Goal: Complete application form: Complete application form

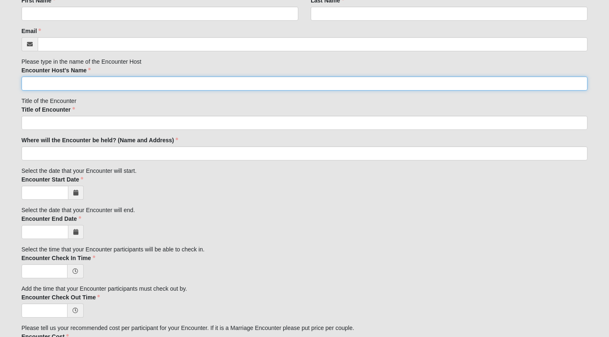
scroll to position [145, 0]
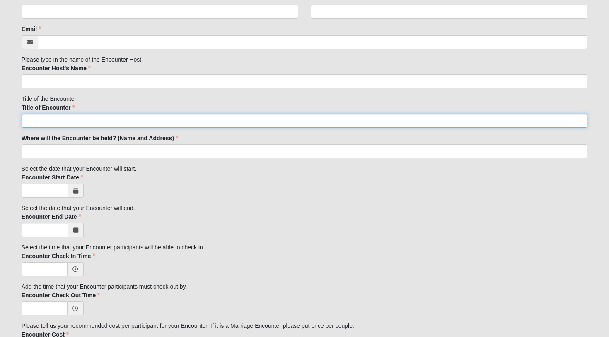
click at [68, 122] on input "Title of Encounter" at bounding box center [305, 121] width 566 height 14
type input "Father Daughter Encounter A 2026"
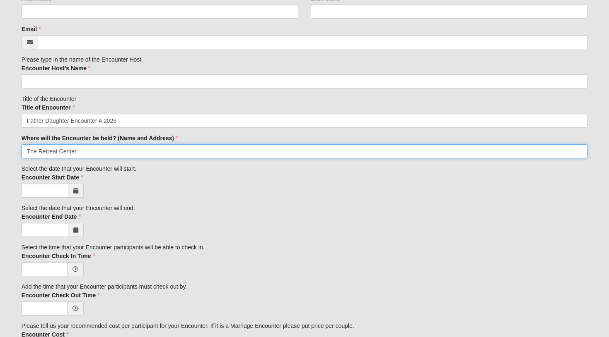
type input "The Retreat Center"
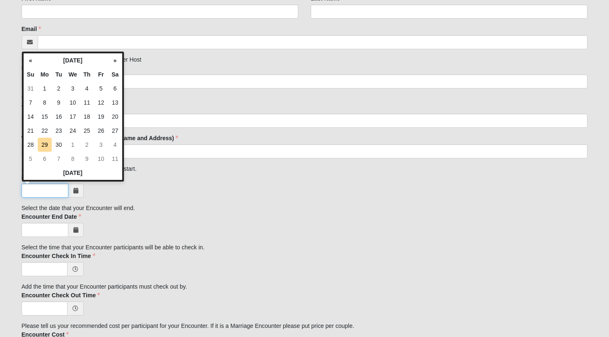
click at [43, 186] on input "Encounter Start Date" at bounding box center [45, 191] width 47 height 14
click at [114, 62] on th "»" at bounding box center [115, 60] width 14 height 14
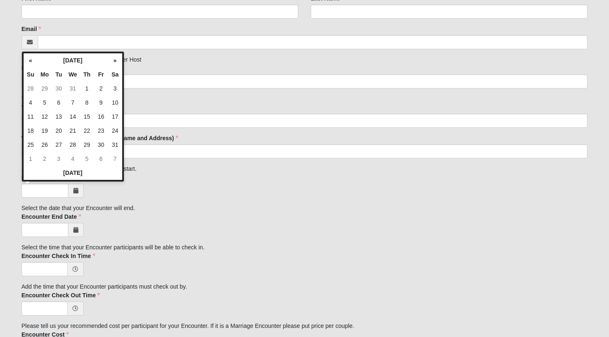
click at [114, 62] on th "»" at bounding box center [115, 60] width 14 height 14
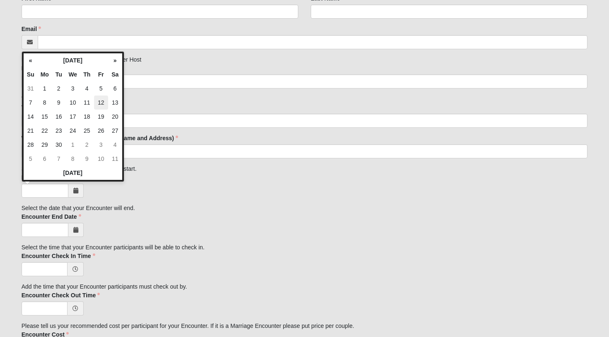
click at [101, 102] on td "12" at bounding box center [101, 103] width 14 height 14
type input "[DATE]"
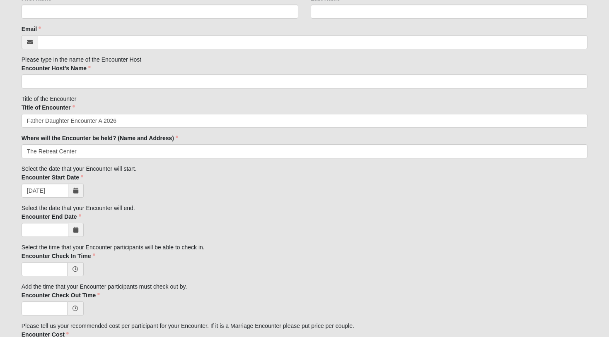
click at [74, 225] on span at bounding box center [75, 230] width 15 height 14
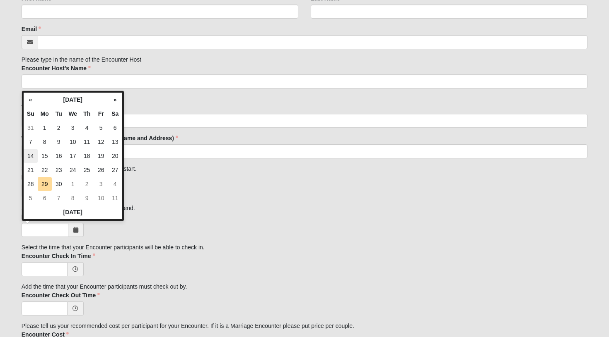
click at [32, 158] on td "14" at bounding box center [31, 156] width 14 height 14
type input "[DATE]"
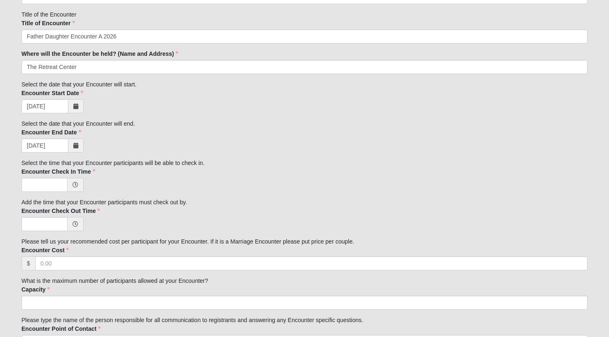
scroll to position [236, 0]
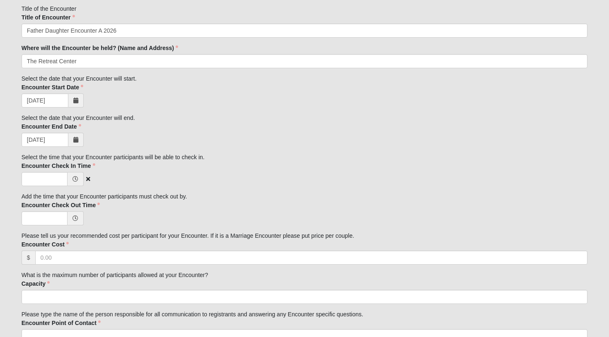
click at [75, 180] on icon at bounding box center [75, 179] width 6 height 6
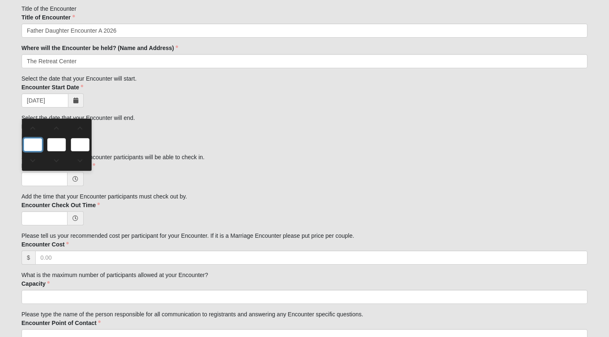
click at [33, 144] on input "text" at bounding box center [33, 144] width 19 height 13
type input "0:00 AM"
type input "0"
type input "00"
type input "AM"
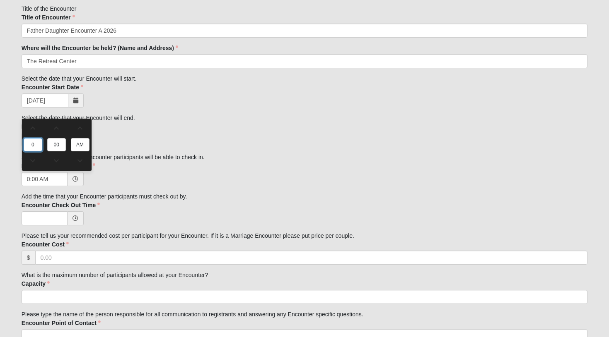
type input "12:00 AM"
type input "03"
type input "3:00 AM"
type input "03"
type input "P"
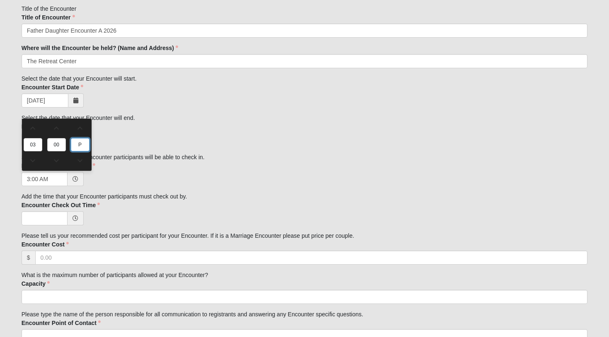
type input "3:00 PM"
type input "PM"
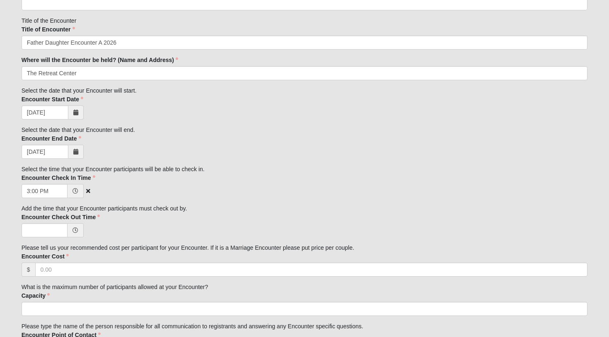
scroll to position [249, 0]
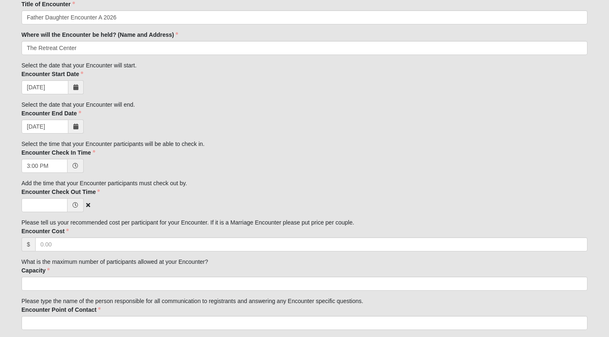
click at [76, 206] on icon at bounding box center [75, 205] width 6 height 6
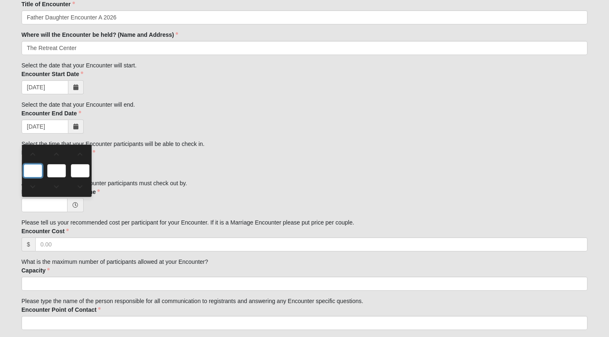
click at [32, 171] on input "text" at bounding box center [33, 170] width 19 height 13
type input "0:00 AM"
type input "0"
type input "00"
type input "AM"
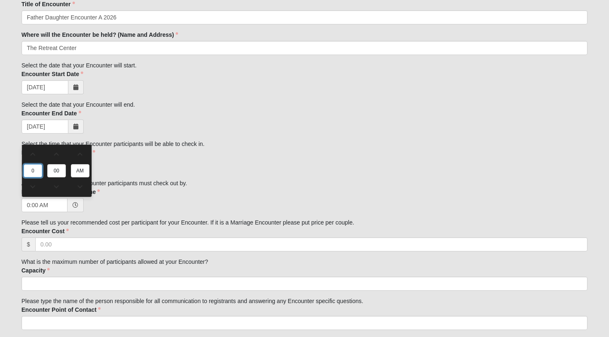
type input "1"
type input "1:00 AM"
type input "10"
type input "10:00 AM"
type input "10"
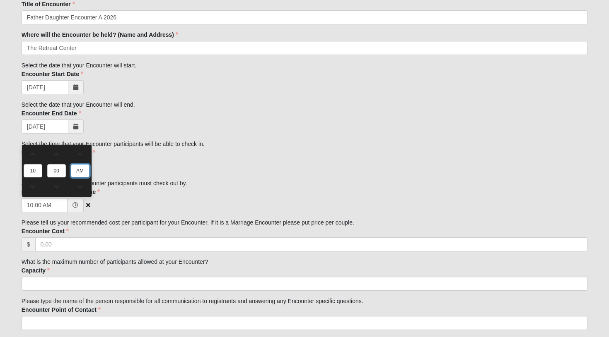
click at [127, 201] on div "10:00 AM" at bounding box center [305, 205] width 566 height 14
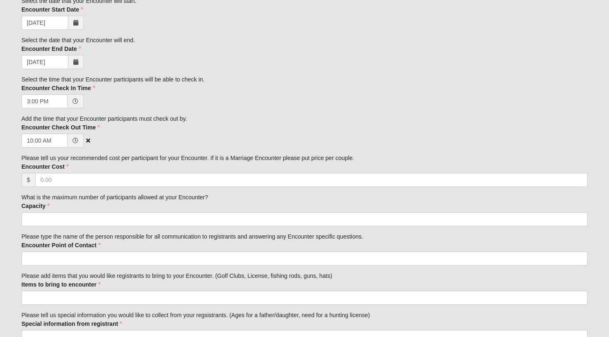
scroll to position [330, 0]
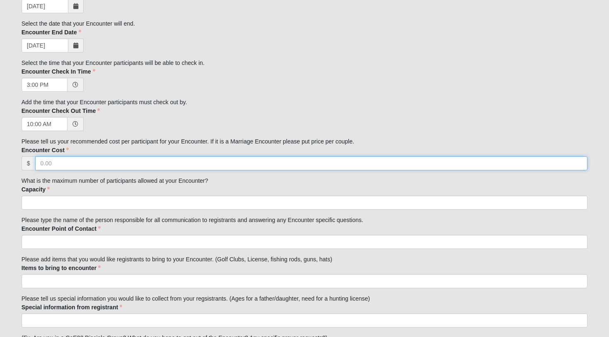
click at [74, 162] on input "Encounter Cost" at bounding box center [311, 163] width 552 height 14
type input "350.00"
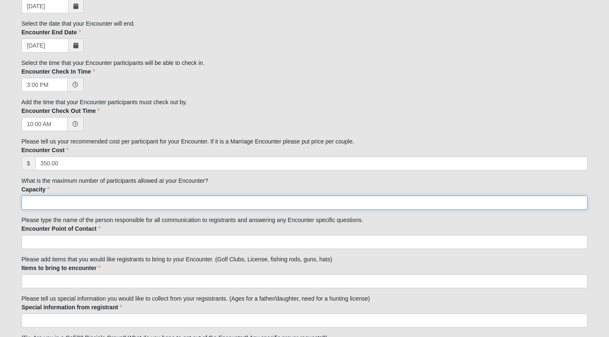
click at [63, 201] on input "Capacity" at bounding box center [305, 203] width 566 height 14
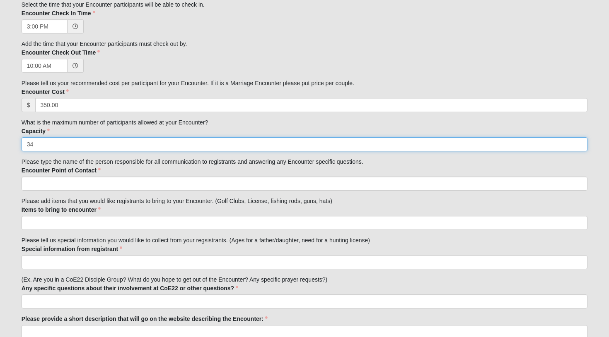
scroll to position [390, 0]
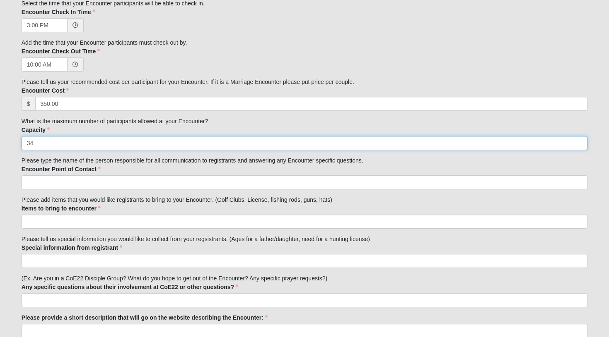
type input "34"
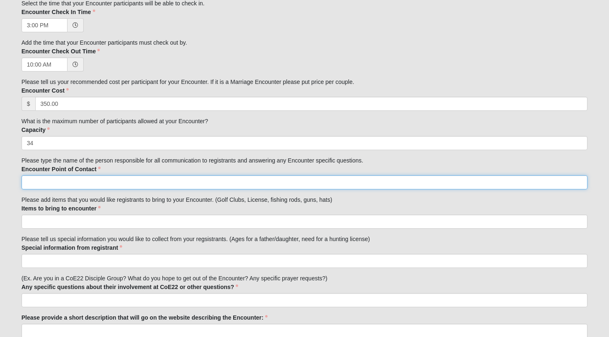
click at [67, 180] on input "Encounter Point of Contact" at bounding box center [305, 183] width 566 height 14
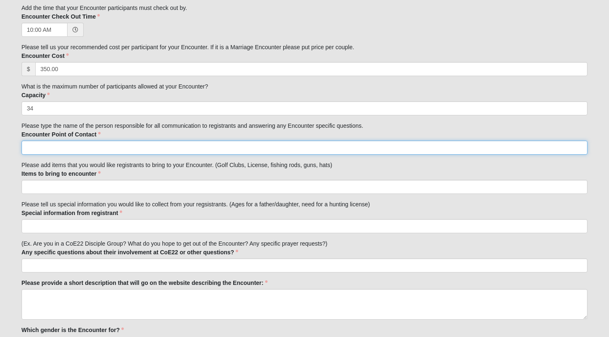
scroll to position [432, 0]
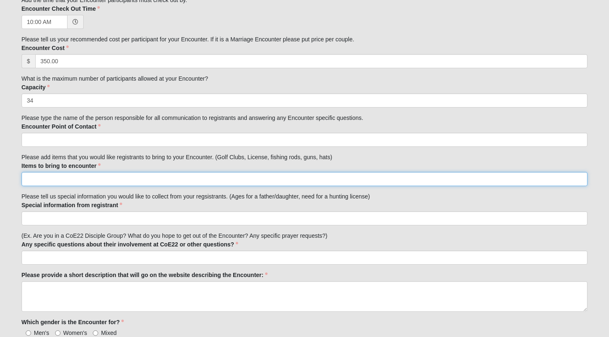
click at [67, 178] on input "Items to bring to encounter" at bounding box center [305, 179] width 566 height 14
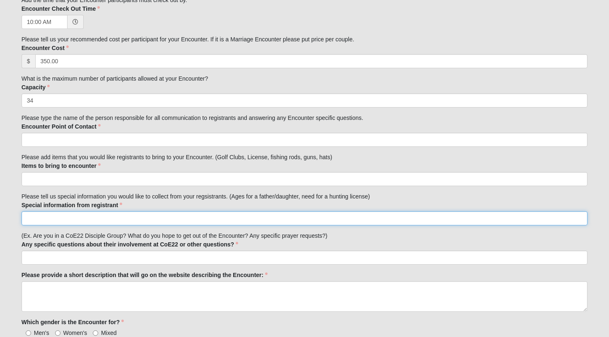
click at [69, 218] on input "Special information from registrant" at bounding box center [305, 219] width 566 height 14
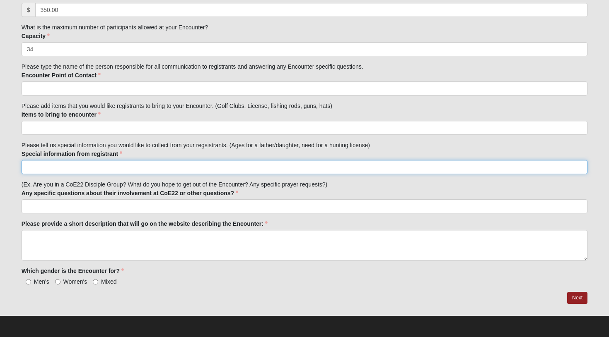
scroll to position [483, 0]
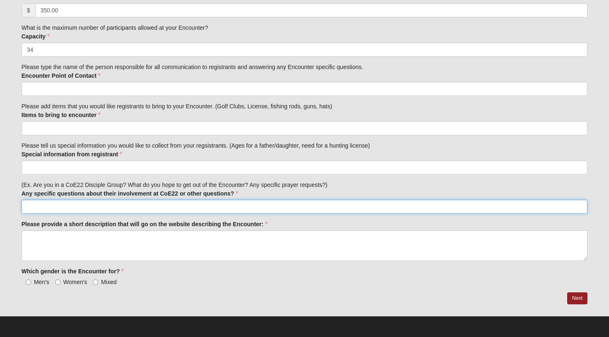
click at [64, 206] on input "Any specific questions about their involvement at CoE22 or other questions?" at bounding box center [305, 207] width 566 height 14
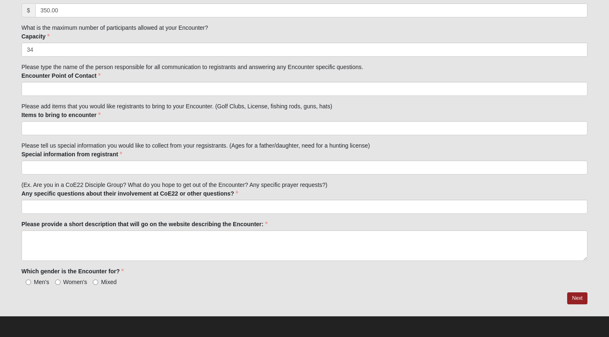
click at [95, 283] on input "Mixed" at bounding box center [95, 282] width 5 height 5
radio input "true"
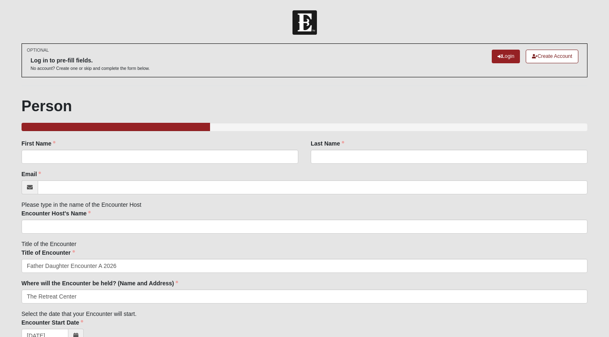
scroll to position [0, 0]
